Goal: Contribute content: Add original content to the website for others to see

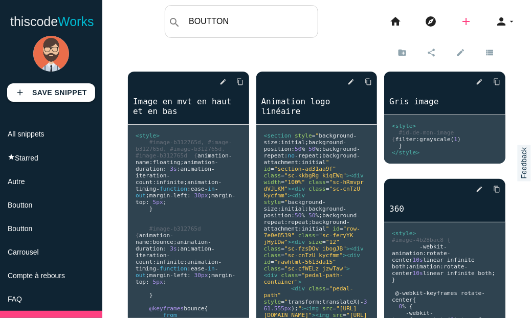
click at [460, 20] on icon "add" at bounding box center [466, 21] width 12 height 33
click at [481, 15] on link "code Snippet" at bounding box center [488, 18] width 72 height 26
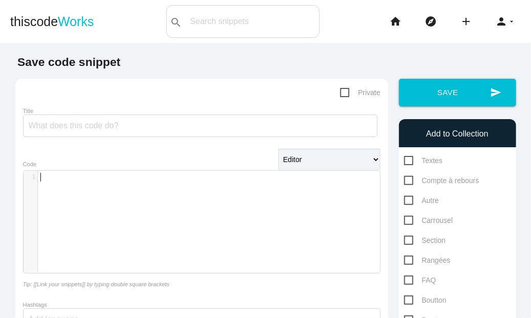
click at [133, 193] on div "​ x 1 ​" at bounding box center [210, 230] width 372 height 118
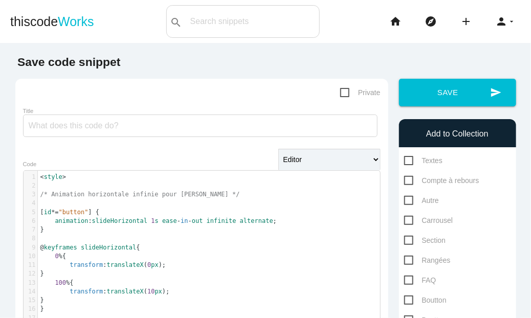
scroll to position [27, 0]
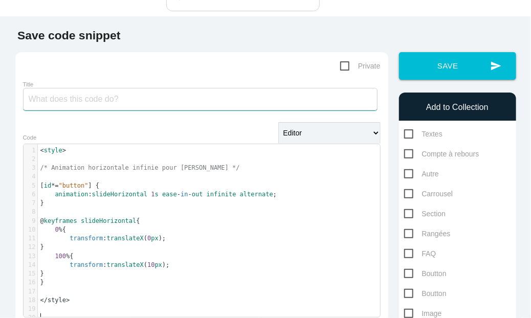
click at [69, 93] on input "Title" at bounding box center [200, 99] width 354 height 22
type input "Animation horirontal"
click at [341, 60] on span "Private" at bounding box center [360, 66] width 40 height 13
click at [341, 86] on input "Private" at bounding box center [343, 89] width 7 height 7
checkbox input "true"
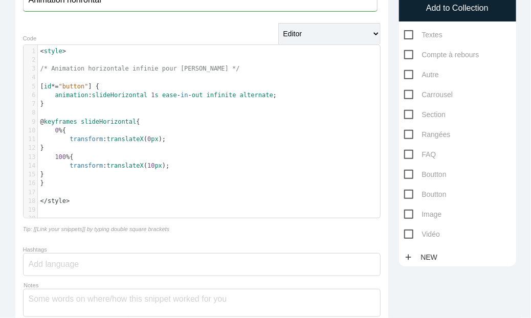
scroll to position [127, 0]
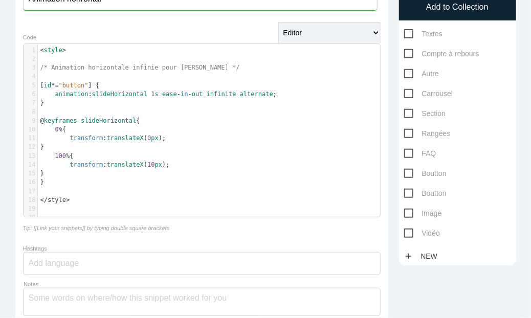
click at [421, 167] on span "Boutton" at bounding box center [425, 173] width 42 height 13
click at [410, 167] on input "Boutton" at bounding box center [407, 170] width 7 height 7
checkbox input "true"
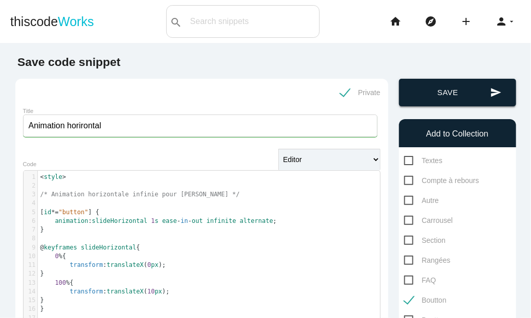
click at [444, 84] on button "send Save" at bounding box center [457, 93] width 117 height 28
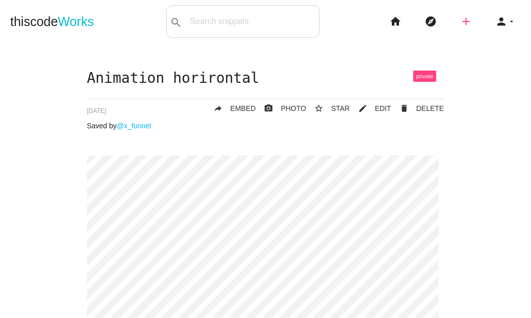
click at [460, 23] on icon "add" at bounding box center [466, 21] width 12 height 33
click at [464, 21] on icon "code" at bounding box center [466, 17] width 12 height 11
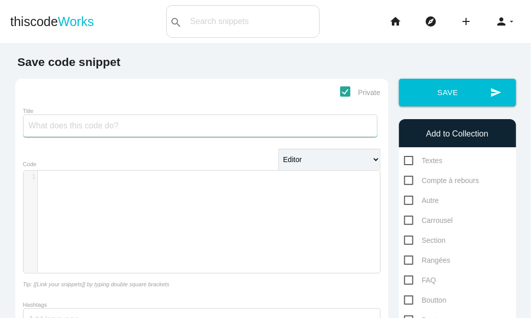
click at [92, 123] on input "Title" at bounding box center [200, 126] width 354 height 22
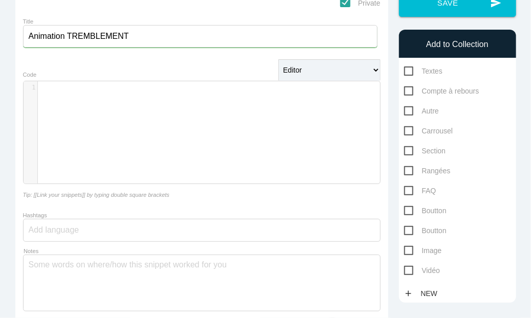
scroll to position [88, 0]
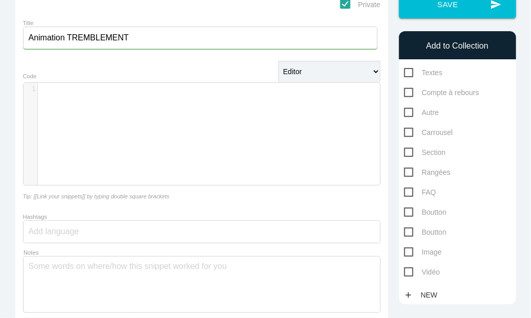
type input "Animation TREMBLEMENT"
click at [231, 140] on div "​ x 1 ​" at bounding box center [210, 142] width 372 height 118
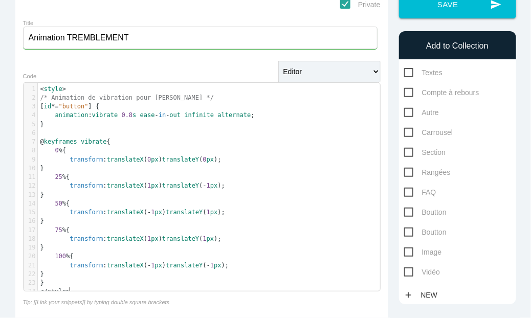
click at [423, 206] on span "Boutton" at bounding box center [425, 212] width 42 height 13
click at [410, 206] on input "Boutton" at bounding box center [407, 209] width 7 height 7
checkbox input "true"
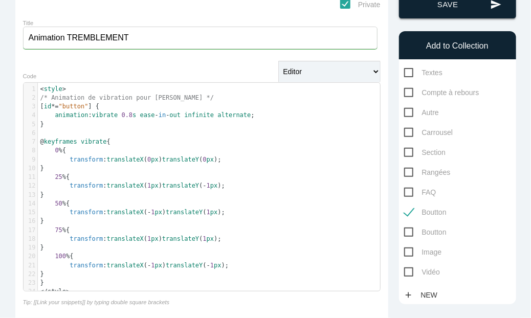
click at [443, 10] on button "send Save" at bounding box center [457, 5] width 117 height 28
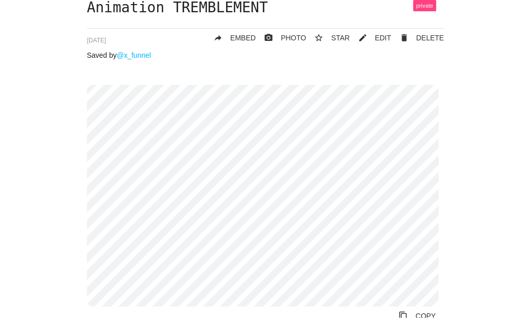
scroll to position [76, 0]
